Goal: Transaction & Acquisition: Register for event/course

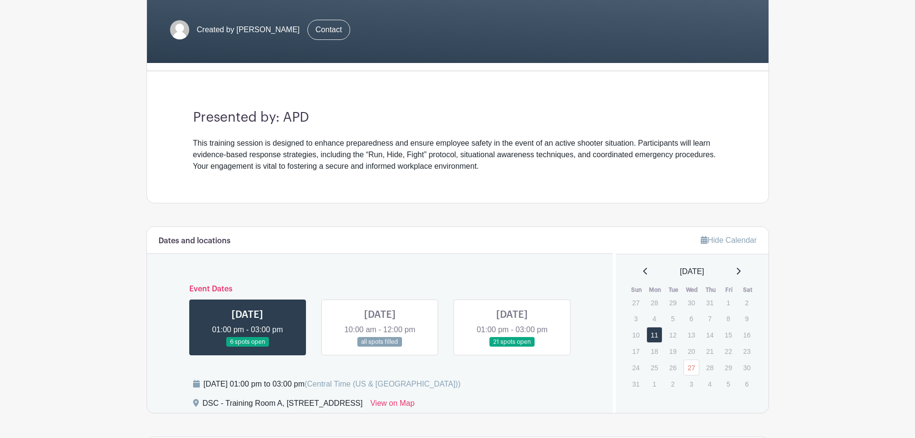
scroll to position [192, 0]
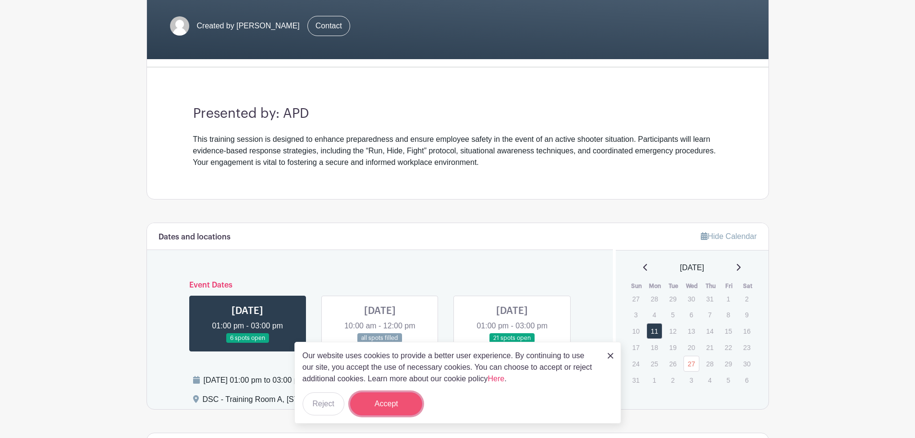
click at [412, 409] on button "Accept" at bounding box center [386, 403] width 72 height 23
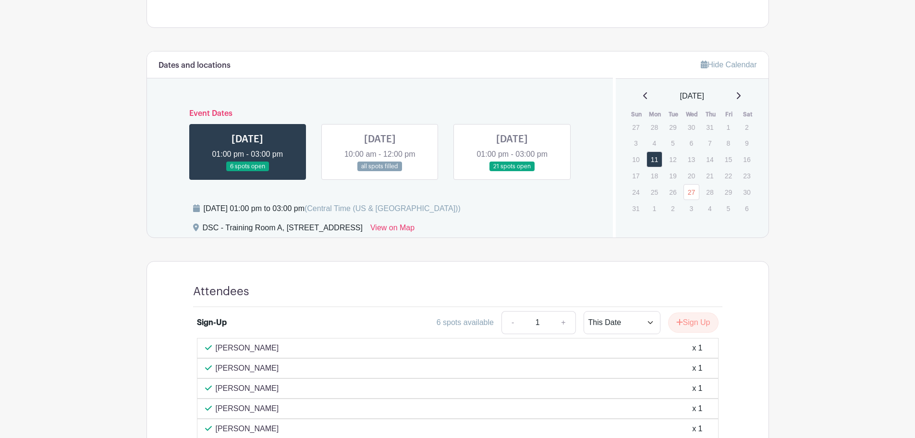
scroll to position [319, 0]
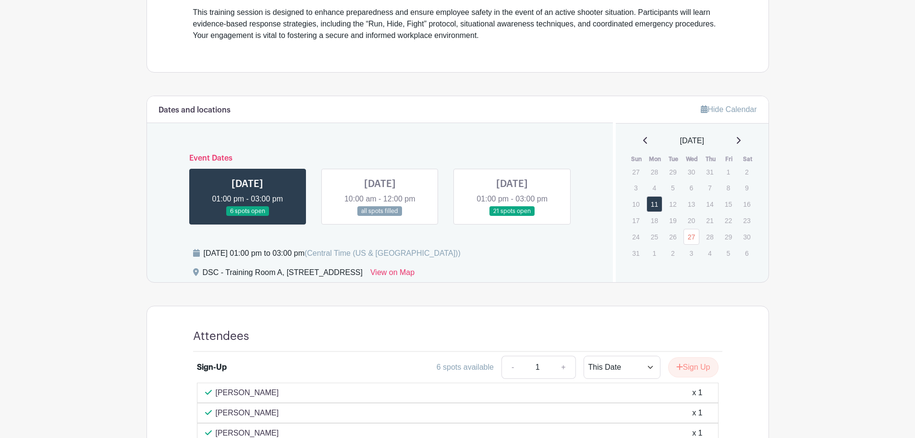
click at [380, 216] on link at bounding box center [380, 216] width 0 height 0
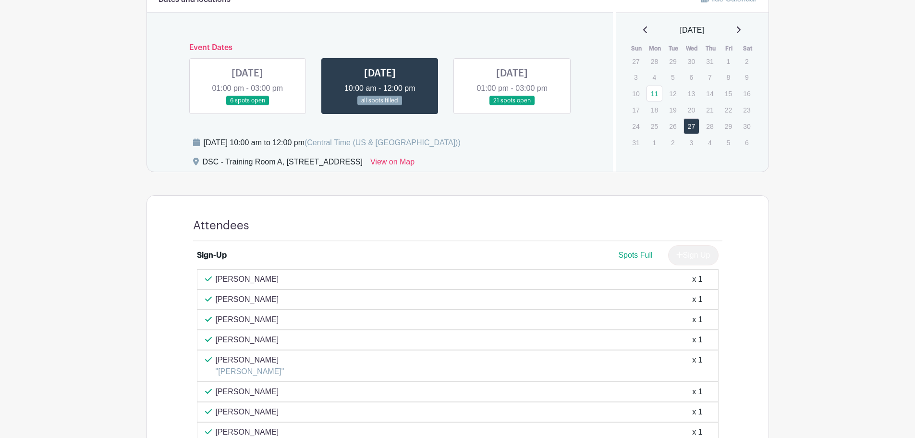
scroll to position [367, 0]
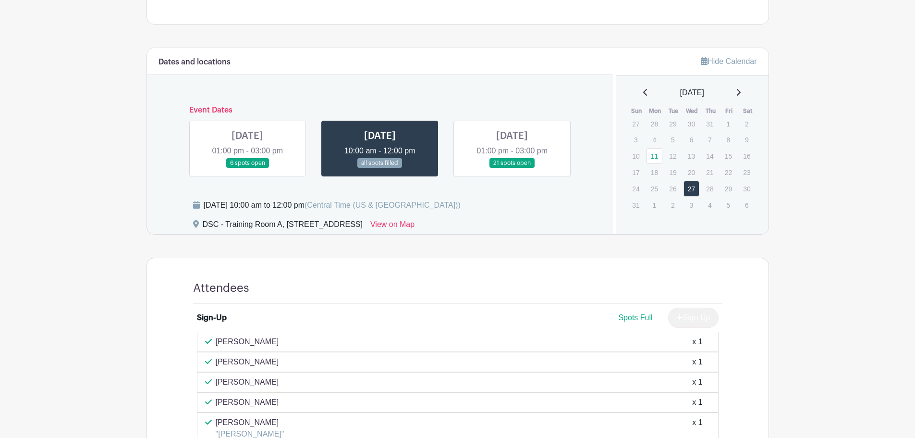
click at [512, 168] on link at bounding box center [512, 168] width 0 height 0
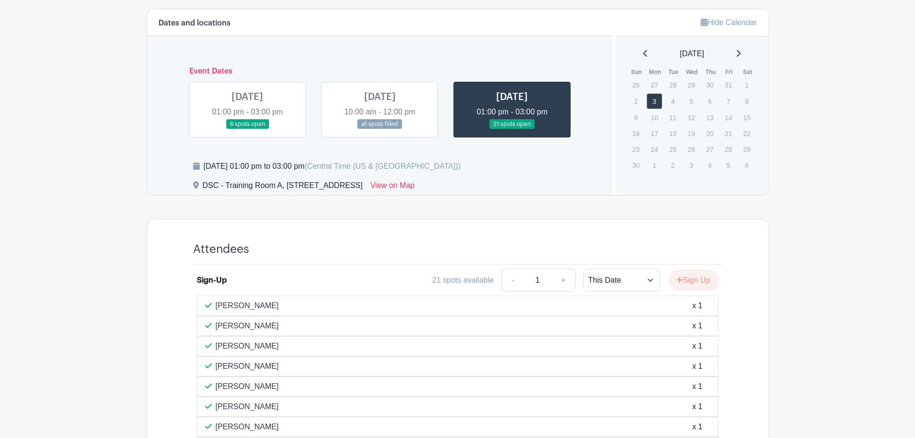
scroll to position [389, 0]
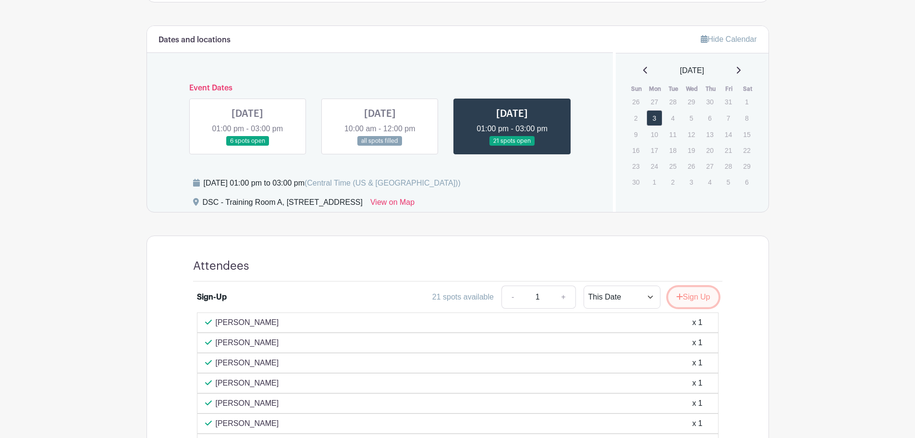
click at [687, 301] on button "Sign Up" at bounding box center [693, 297] width 50 height 20
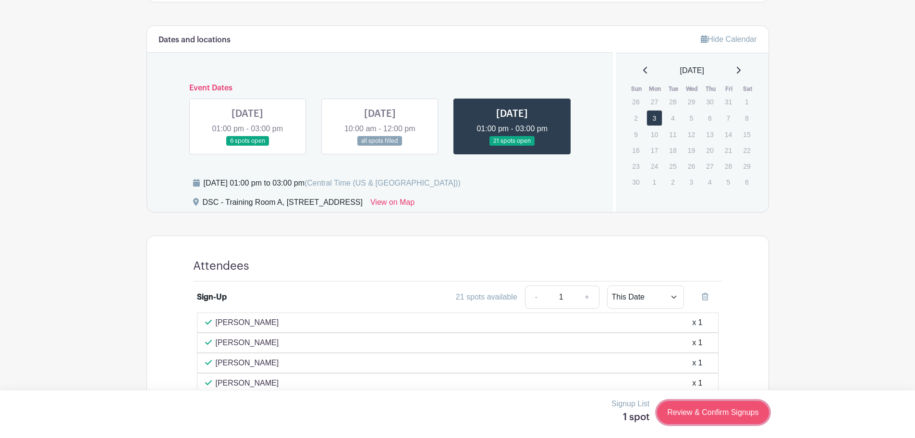
click at [714, 411] on link "Review & Confirm Signups" at bounding box center [712, 412] width 111 height 23
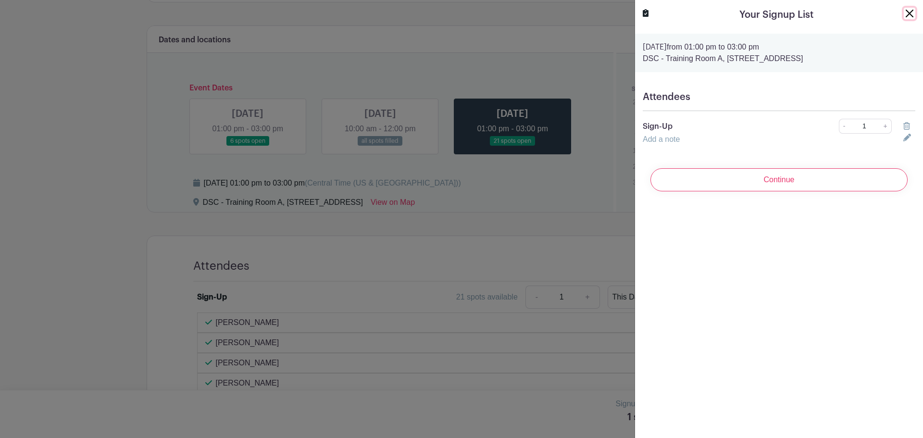
click at [907, 14] on button "Close" at bounding box center [909, 14] width 12 height 12
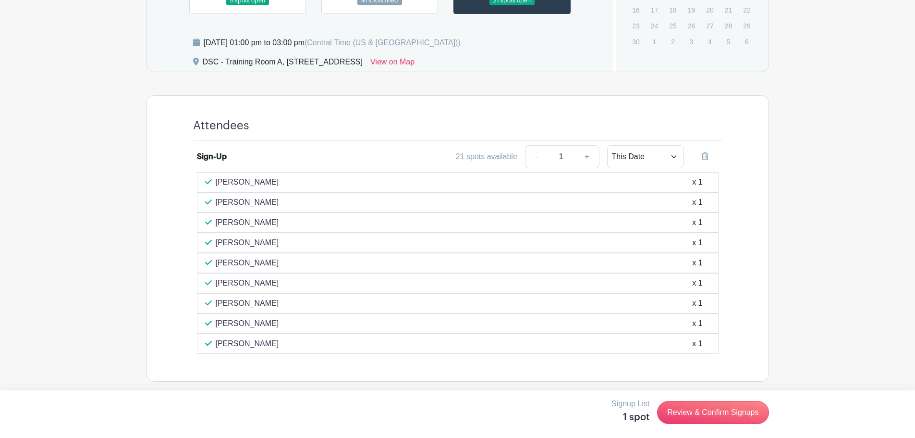
scroll to position [533, 0]
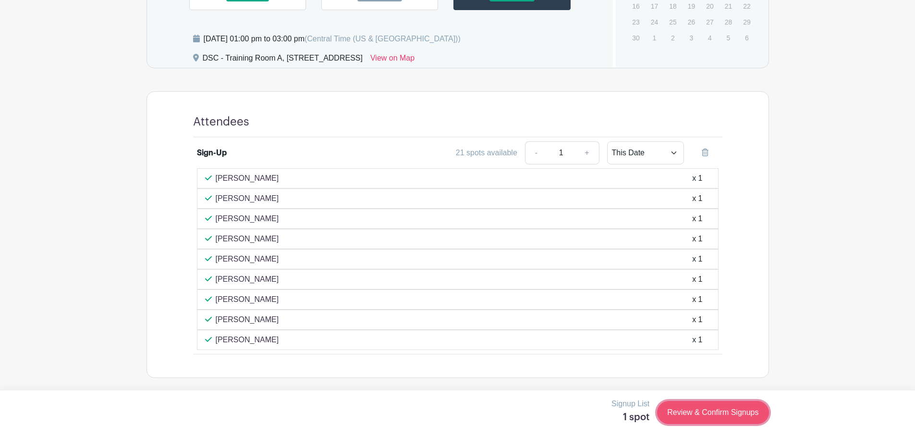
click at [739, 410] on link "Review & Confirm Signups" at bounding box center [712, 412] width 111 height 23
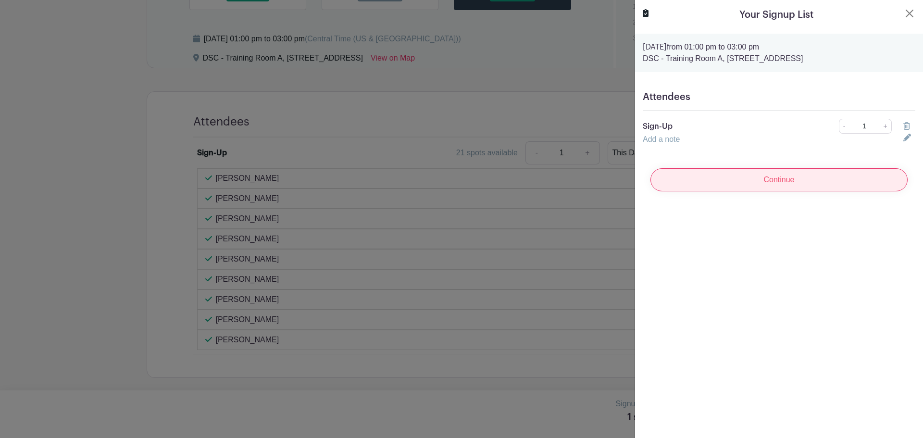
click at [729, 185] on input "Continue" at bounding box center [778, 179] width 257 height 23
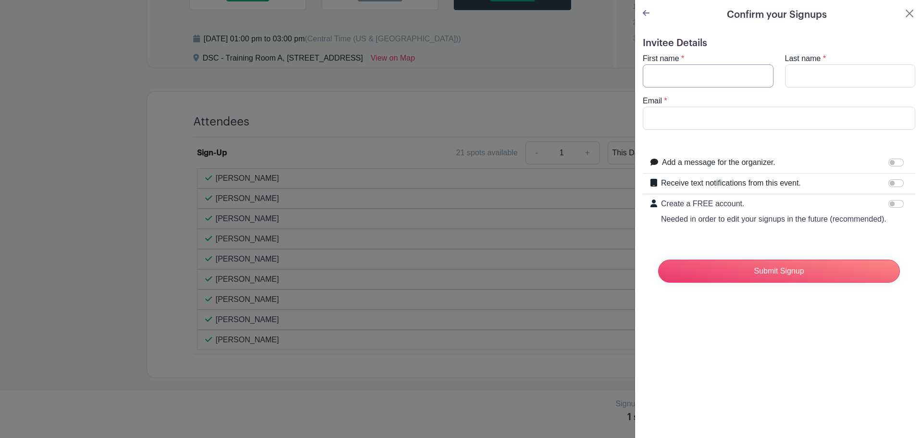
click at [720, 80] on input "First name" at bounding box center [707, 75] width 131 height 23
type input "[PERSON_NAME]"
click at [826, 75] on input "Last name" at bounding box center [850, 75] width 131 height 23
type input "[PERSON_NAME]"
click at [774, 111] on input "Email" at bounding box center [778, 118] width 272 height 23
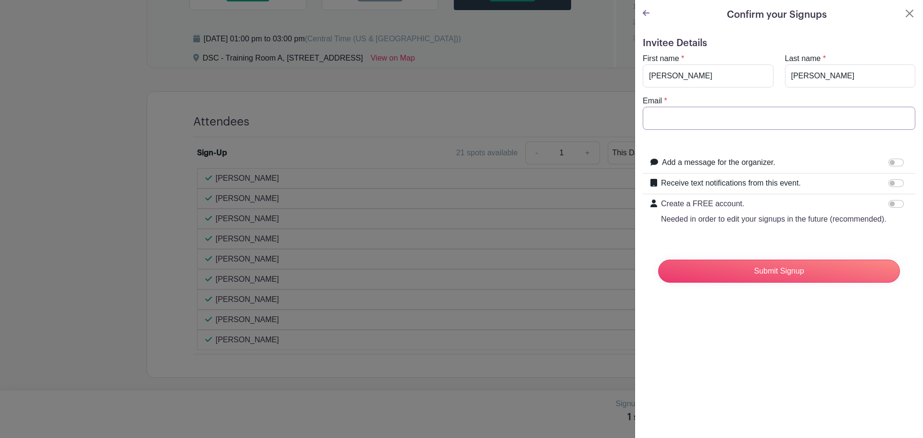
type input "[EMAIL_ADDRESS][DOMAIN_NAME]"
click at [779, 283] on input "Submit Signup" at bounding box center [779, 270] width 242 height 23
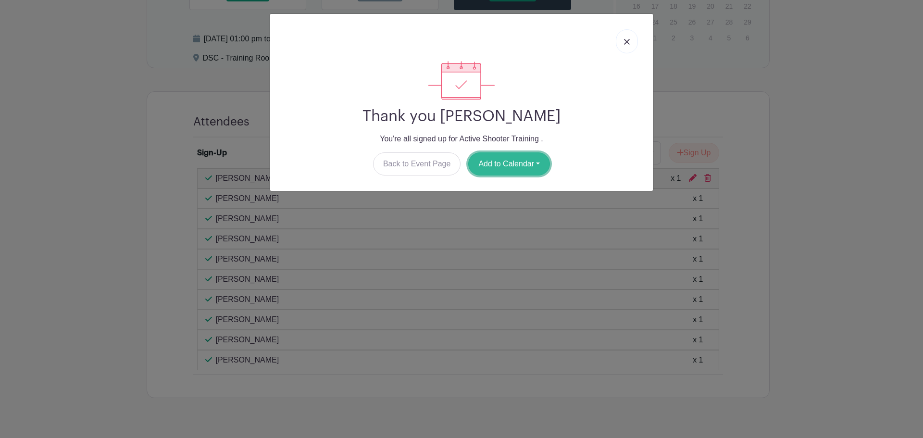
click at [508, 166] on button "Add to Calendar" at bounding box center [509, 163] width 82 height 23
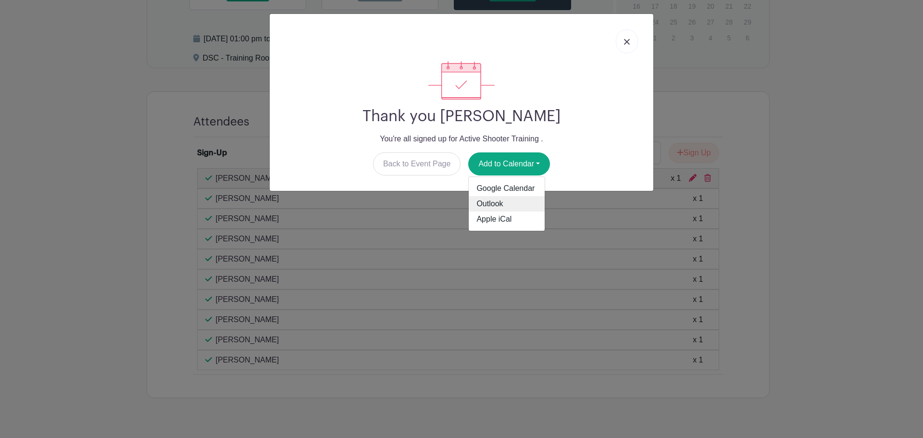
click at [523, 208] on link "Outlook" at bounding box center [507, 203] width 76 height 15
click at [624, 39] on img at bounding box center [627, 42] width 6 height 6
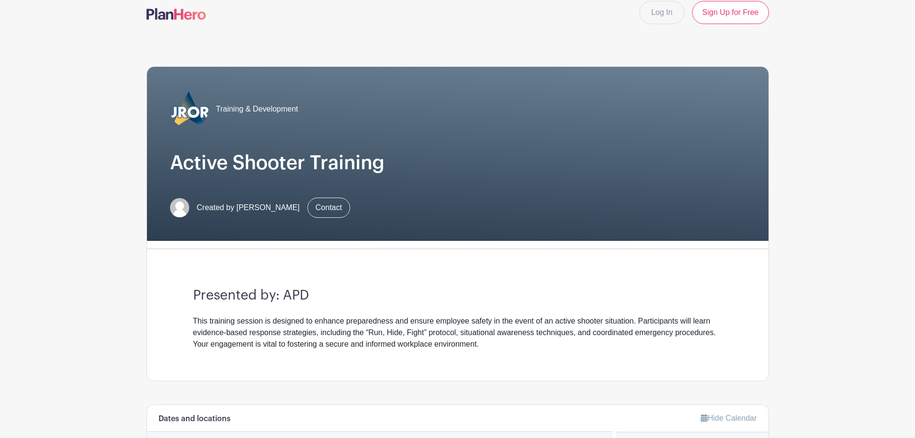
scroll to position [0, 0]
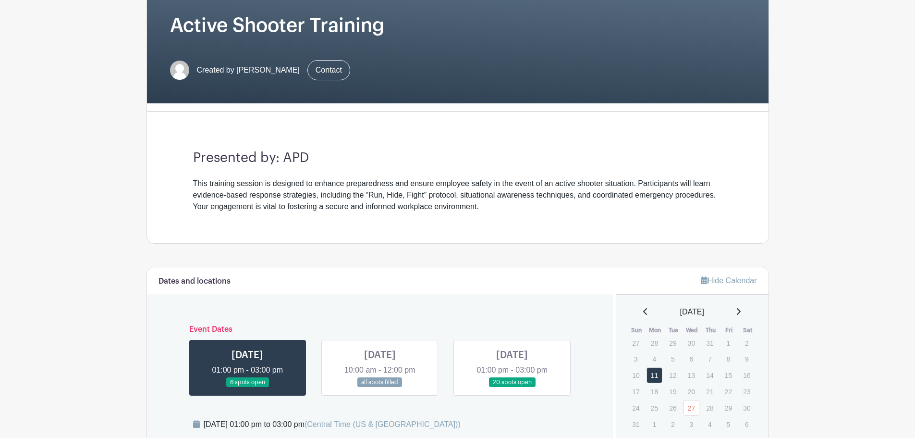
scroll to position [192, 0]
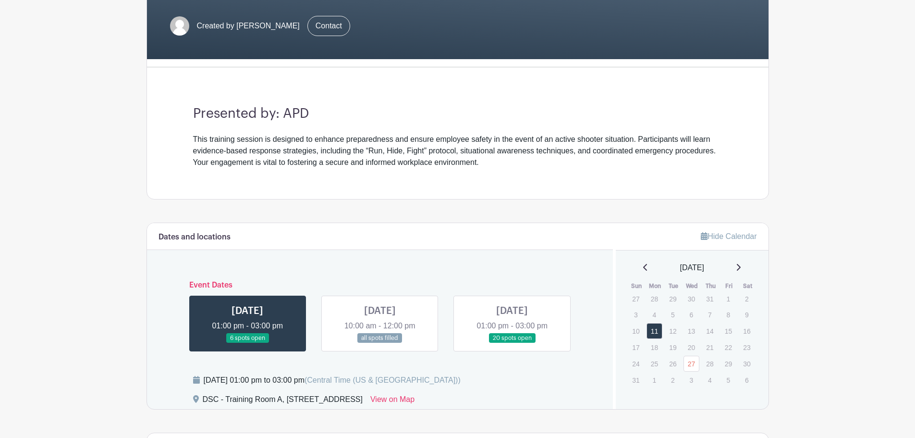
click at [380, 343] on link at bounding box center [380, 343] width 0 height 0
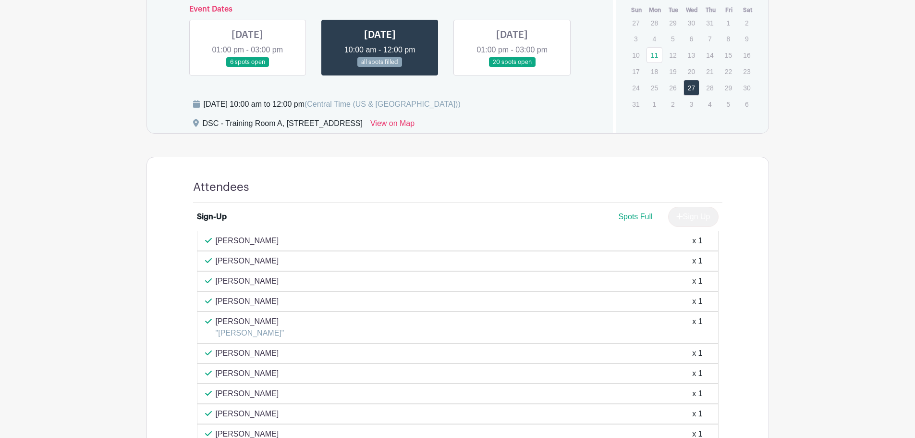
scroll to position [432, 0]
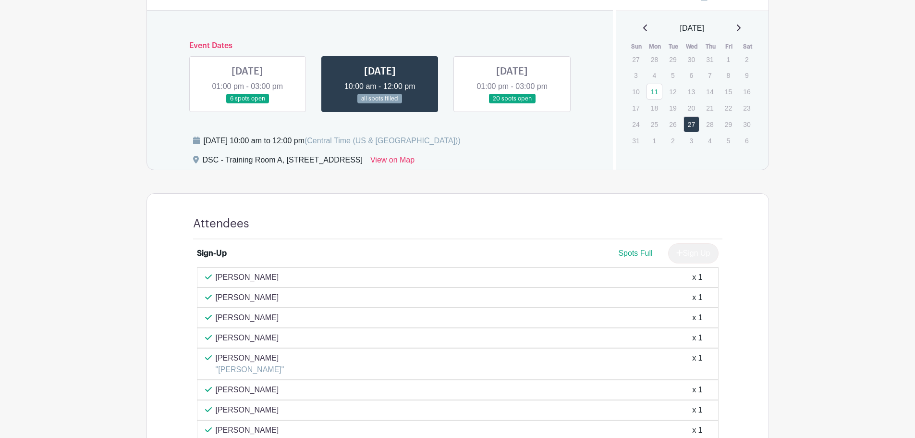
click at [514, 53] on div "Event Dates MON Aug 11, 2025 01:00 pm - 03:00 pm 6 spots open WED Aug 27, 2025 …" at bounding box center [381, 73] width 444 height 78
click at [512, 104] on link at bounding box center [512, 104] width 0 height 0
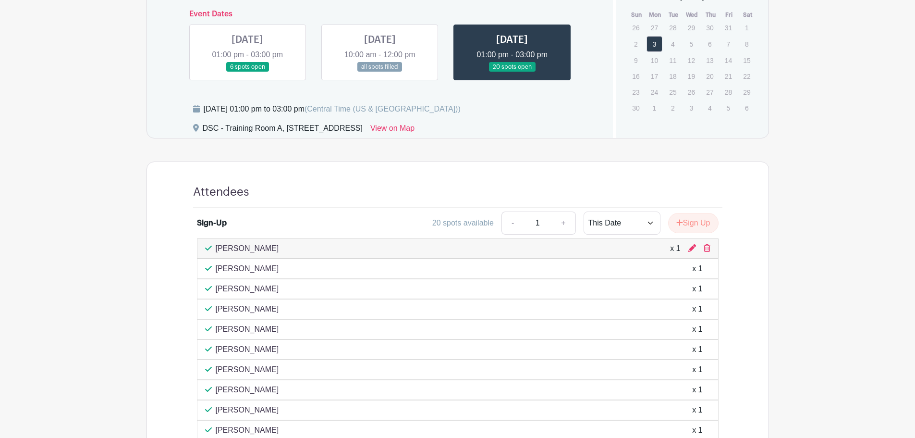
scroll to position [361, 0]
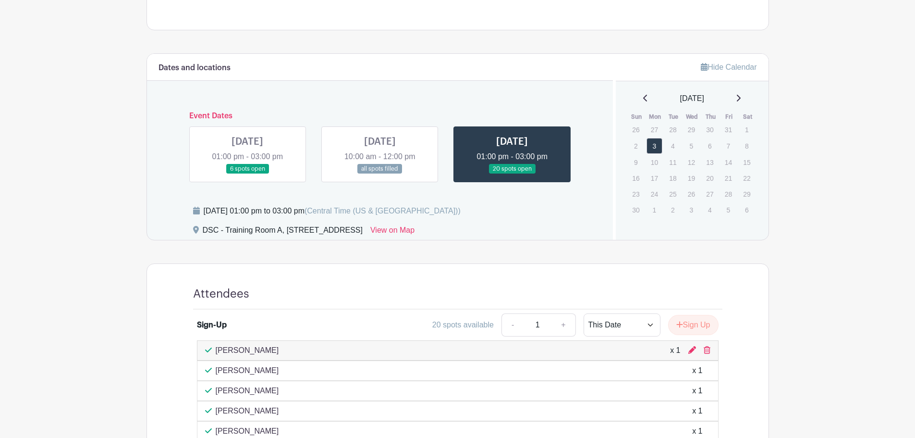
click at [380, 174] on link at bounding box center [380, 174] width 0 height 0
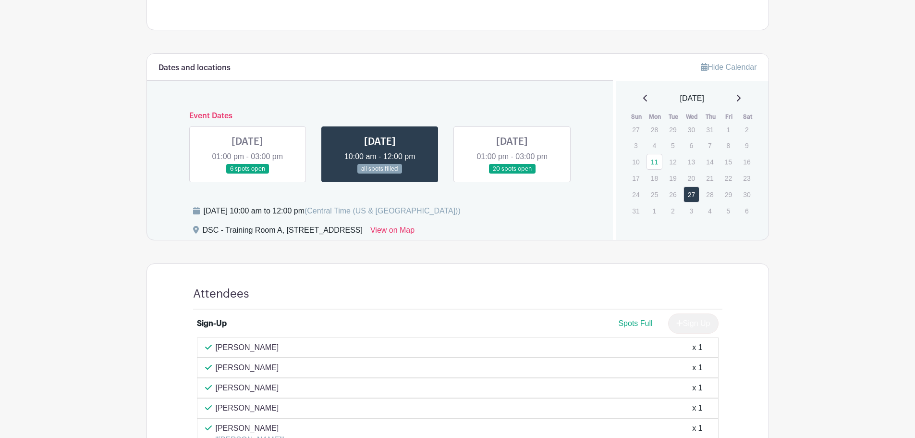
click at [380, 174] on link at bounding box center [380, 174] width 0 height 0
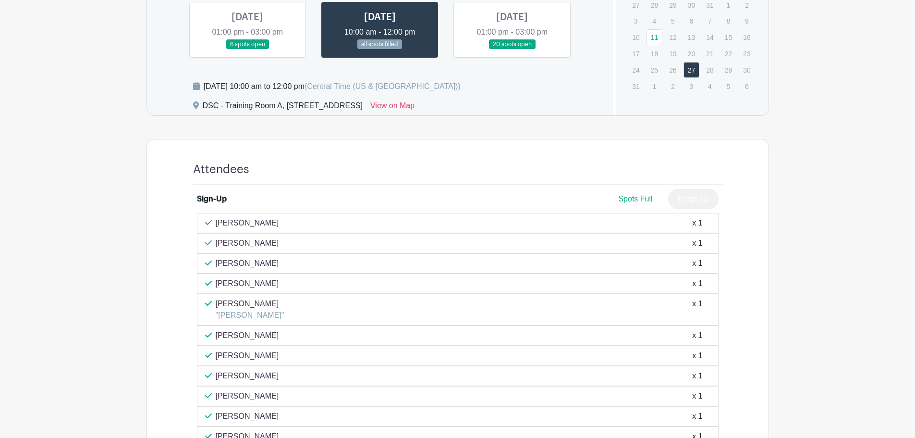
scroll to position [383, 0]
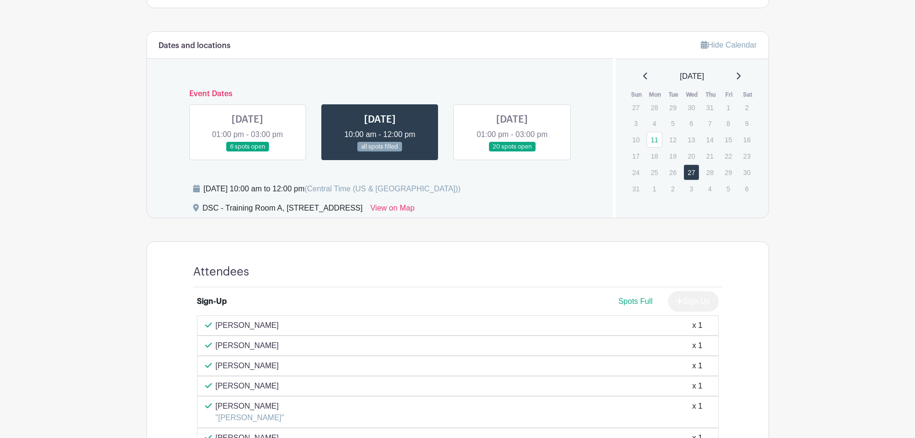
click at [512, 152] on link at bounding box center [512, 152] width 0 height 0
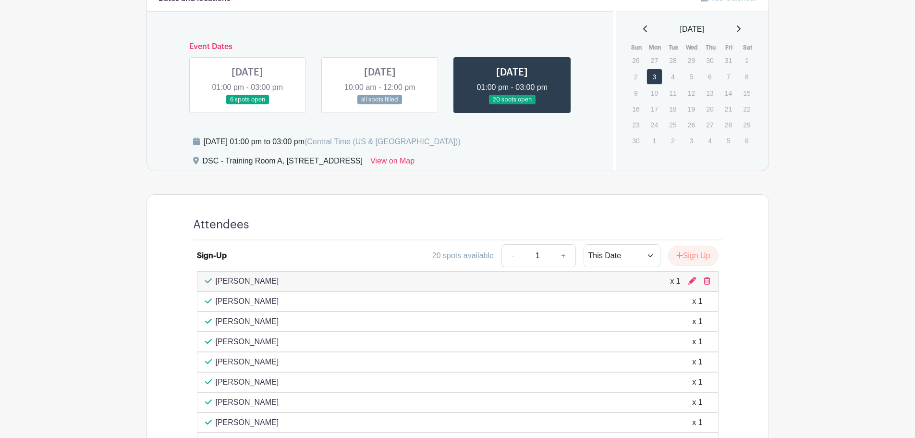
scroll to position [528, 0]
